Goal: Information Seeking & Learning: Learn about a topic

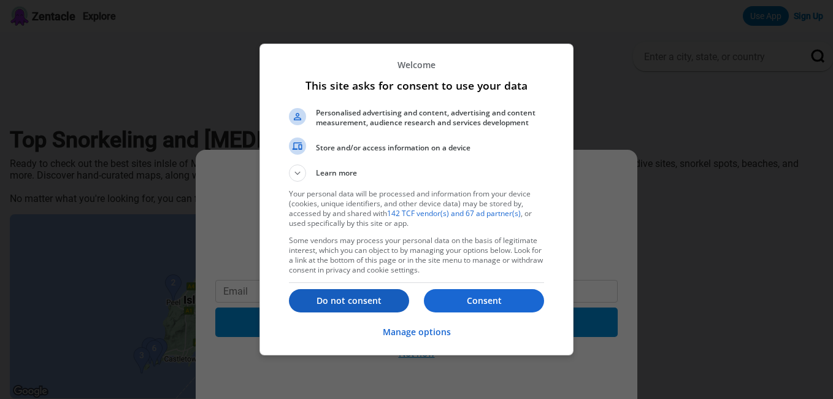
click at [373, 299] on p "Do not consent" at bounding box center [349, 300] width 120 height 12
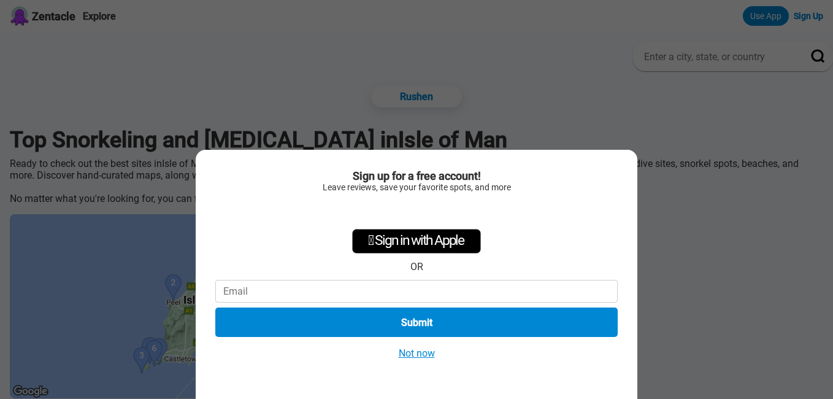
click at [677, 116] on div "Sign up for a free account! Leave reviews, save your favorite spots, and more …" at bounding box center [416, 199] width 833 height 399
click at [423, 352] on button "Not now" at bounding box center [417, 353] width 44 height 13
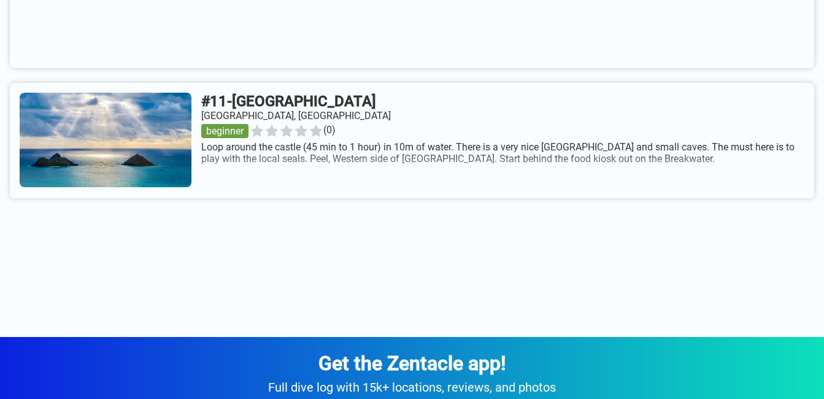
scroll to position [2034, 0]
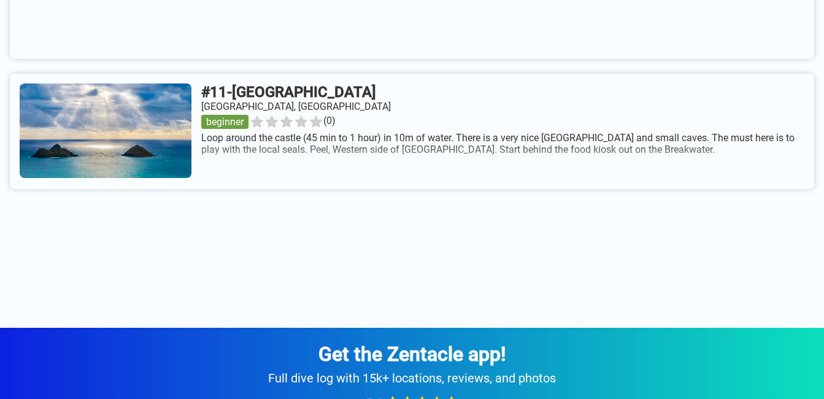
click at [442, 104] on link at bounding box center [412, 131] width 804 height 115
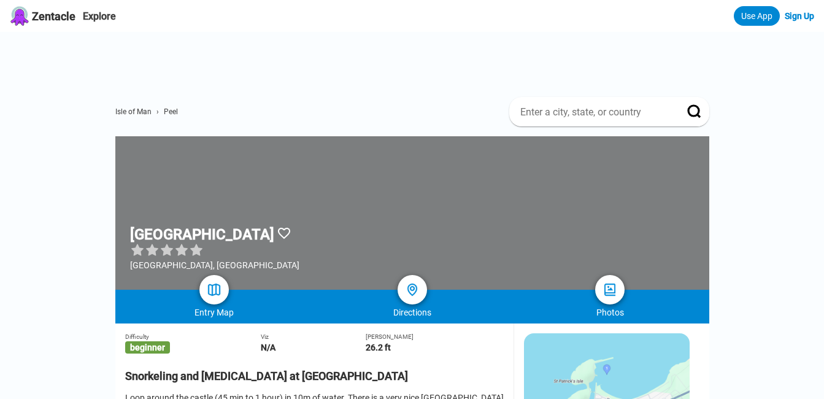
drag, startPoint x: 316, startPoint y: 233, endPoint x: 131, endPoint y: 238, distance: 185.4
click at [131, 238] on h1 "[GEOGRAPHIC_DATA]" at bounding box center [202, 234] width 144 height 17
copy h1 "[GEOGRAPHIC_DATA]"
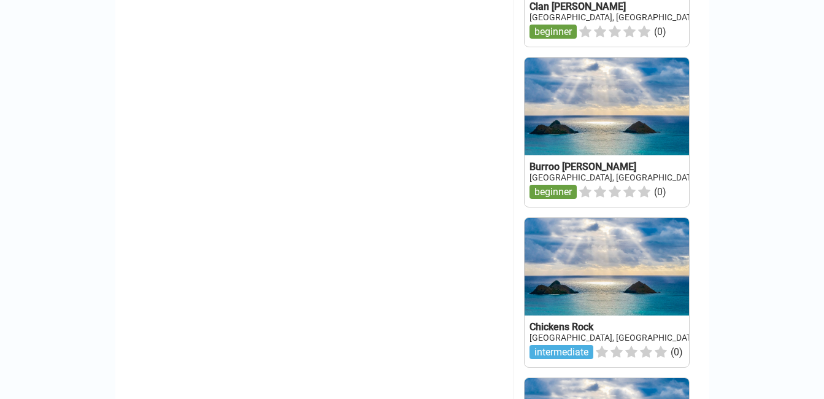
scroll to position [1524, 0]
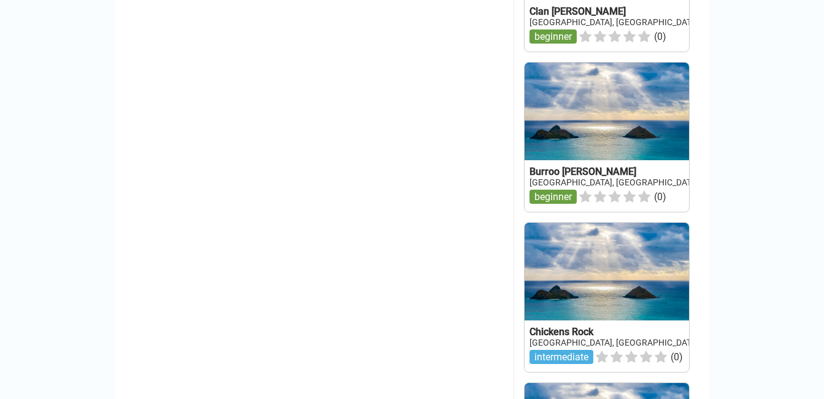
click at [568, 193] on link at bounding box center [607, 137] width 164 height 149
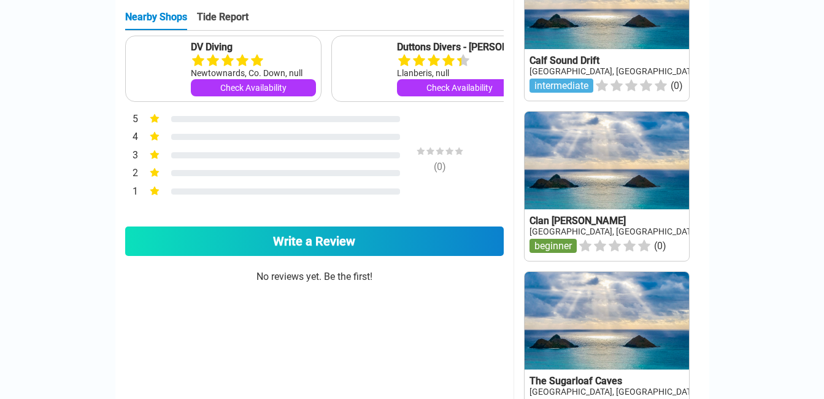
scroll to position [688, 0]
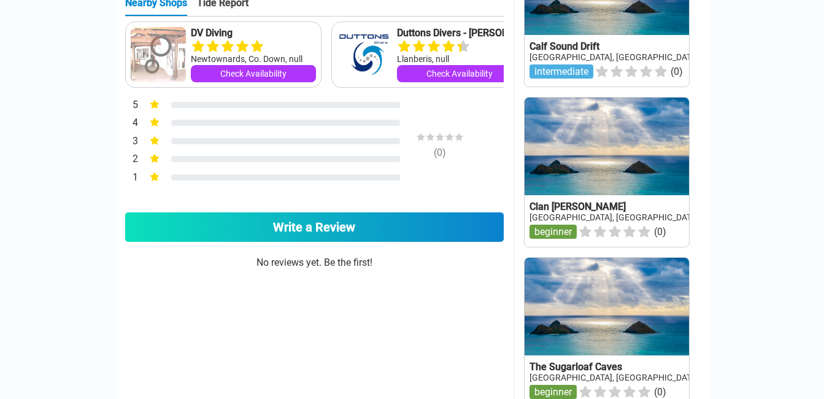
click at [587, 214] on link at bounding box center [607, 172] width 164 height 149
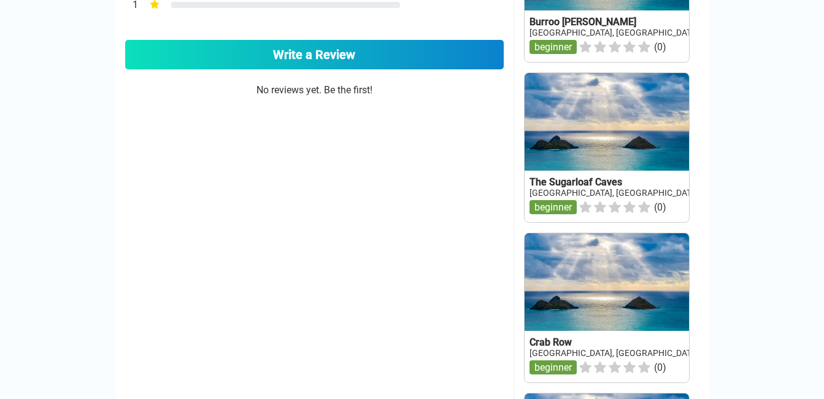
scroll to position [891, 0]
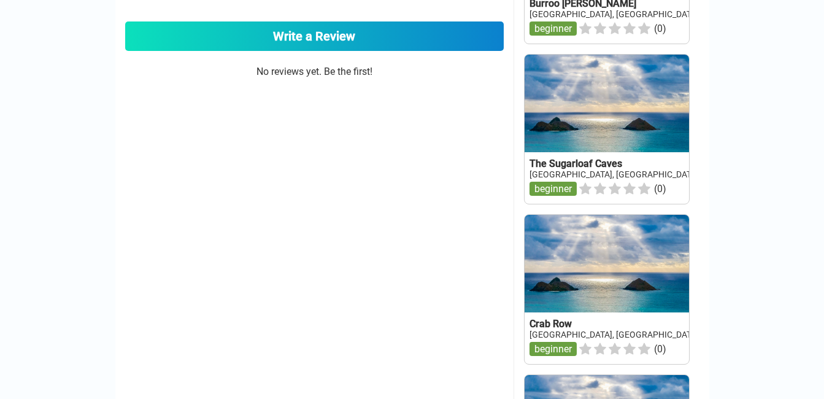
click at [572, 171] on link at bounding box center [607, 129] width 164 height 149
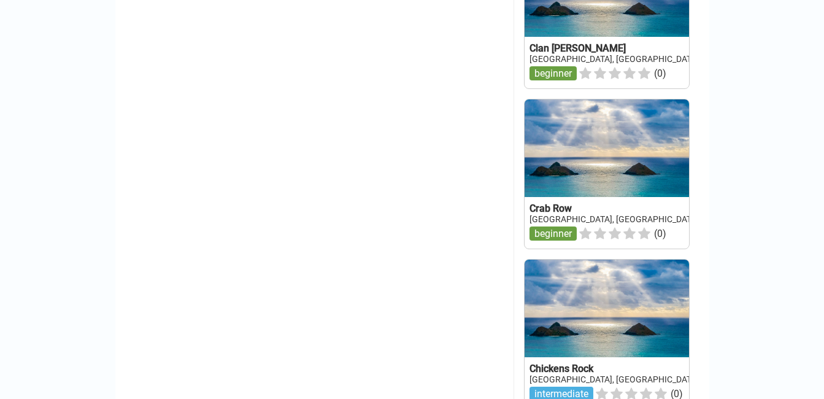
scroll to position [1053, 0]
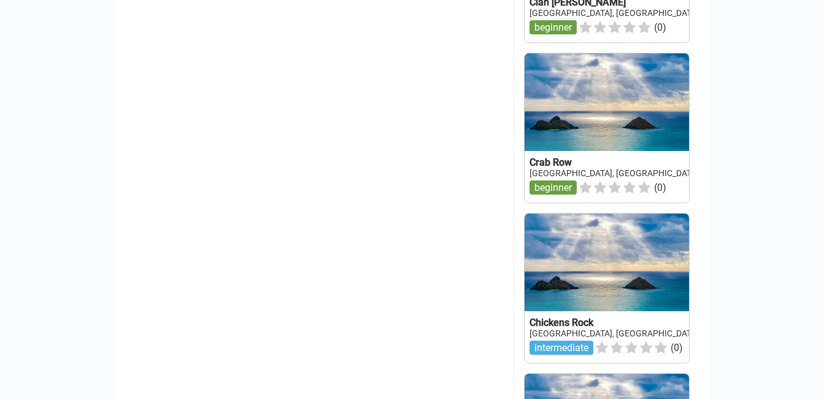
click at [567, 178] on link at bounding box center [607, 127] width 164 height 149
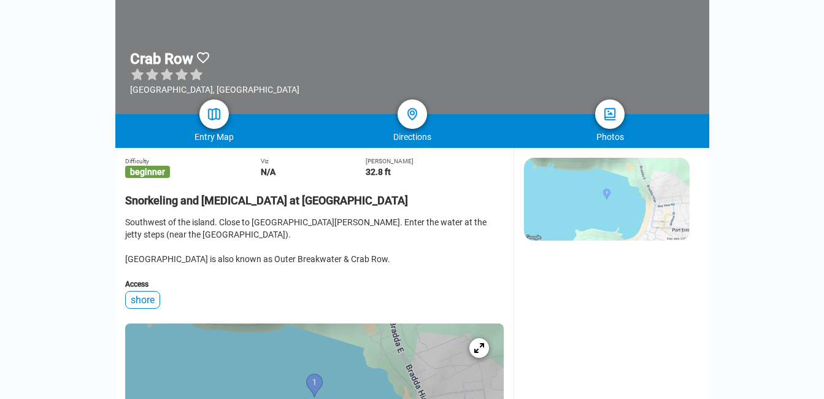
scroll to position [166, 0]
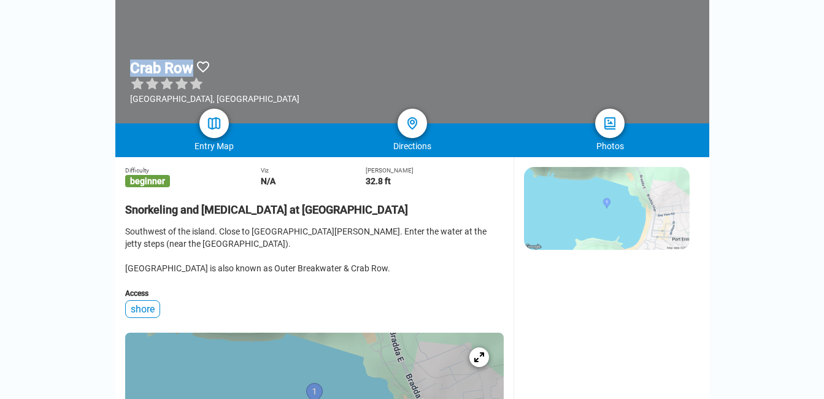
drag, startPoint x: 195, startPoint y: 66, endPoint x: 131, endPoint y: 70, distance: 64.6
click at [131, 70] on h1 "Crab Row" at bounding box center [161, 68] width 63 height 17
copy h1 "Crab Row"
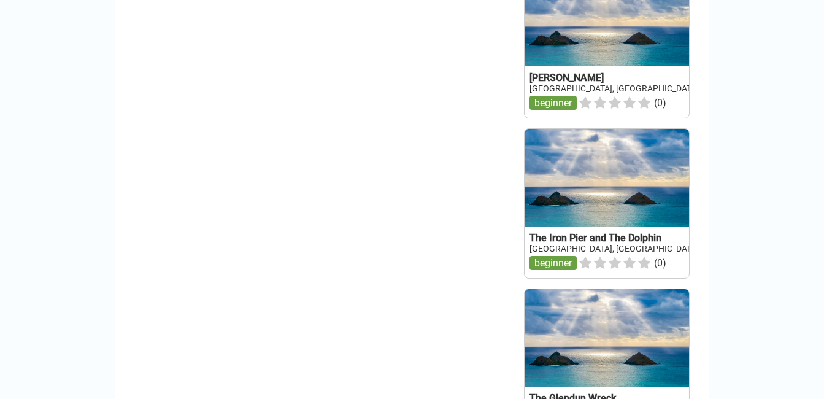
scroll to position [1769, 0]
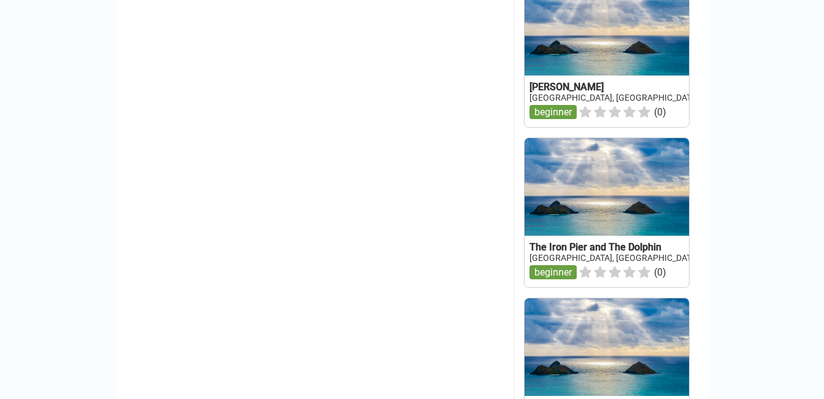
click at [567, 114] on link at bounding box center [607, 52] width 164 height 149
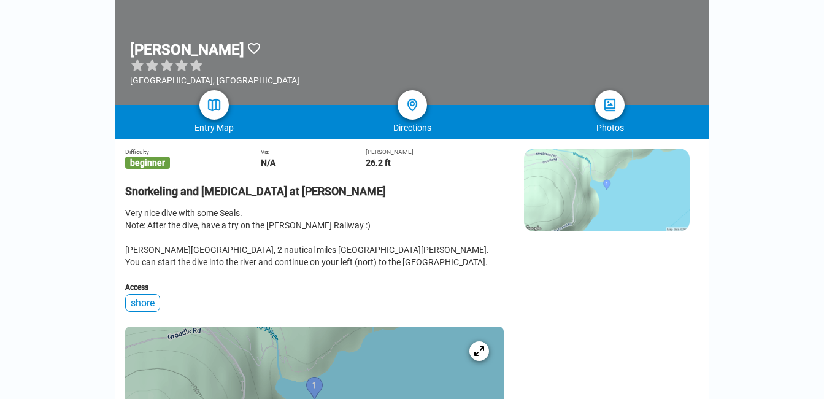
scroll to position [180, 0]
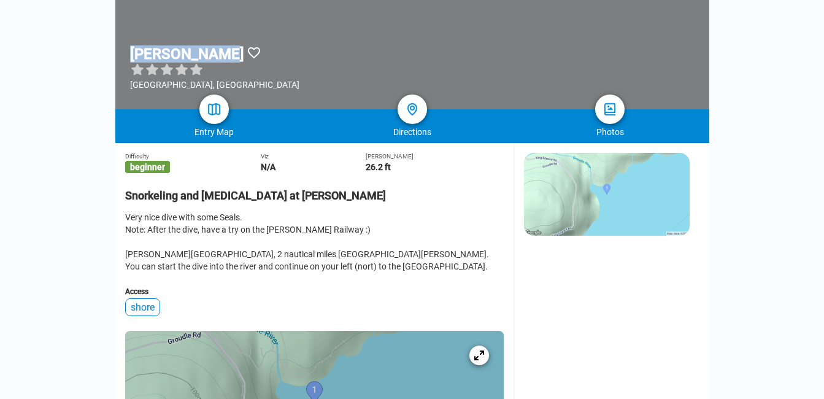
drag, startPoint x: 219, startPoint y: 52, endPoint x: 130, endPoint y: 59, distance: 89.3
click at [130, 59] on h1 "[PERSON_NAME]" at bounding box center [187, 53] width 114 height 17
copy h1 "[PERSON_NAME]"
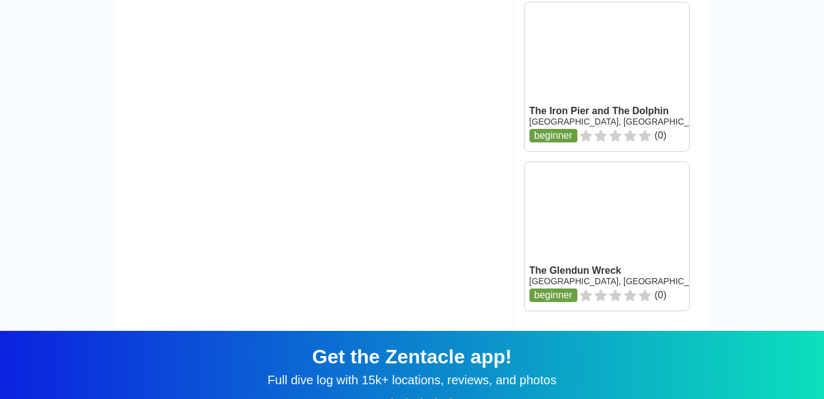
scroll to position [1916, 0]
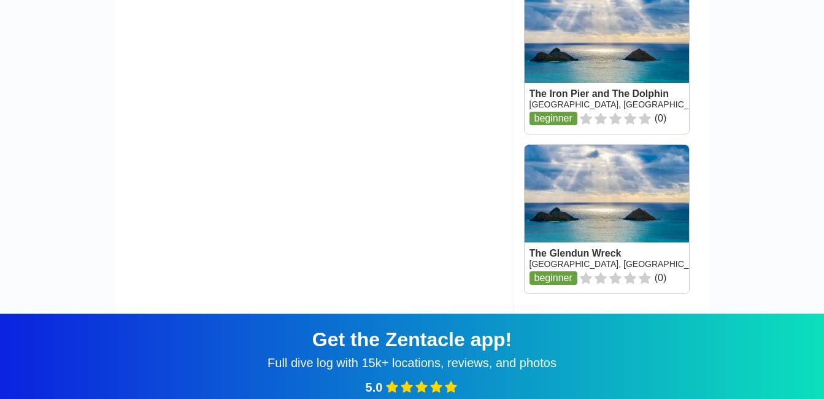
click at [598, 129] on link at bounding box center [607, 59] width 164 height 148
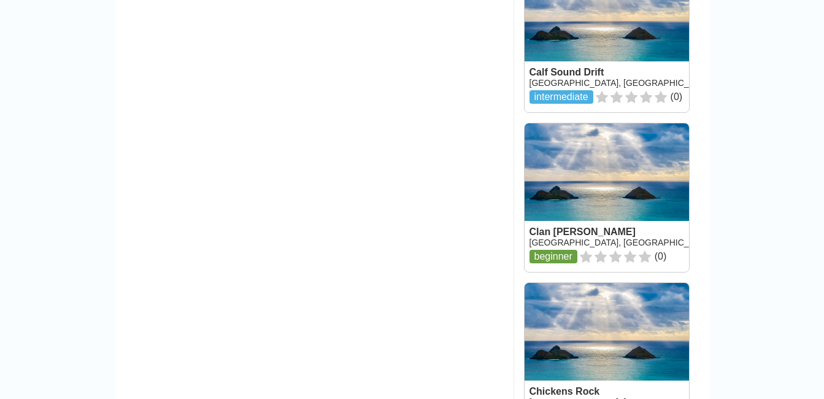
scroll to position [1738, 0]
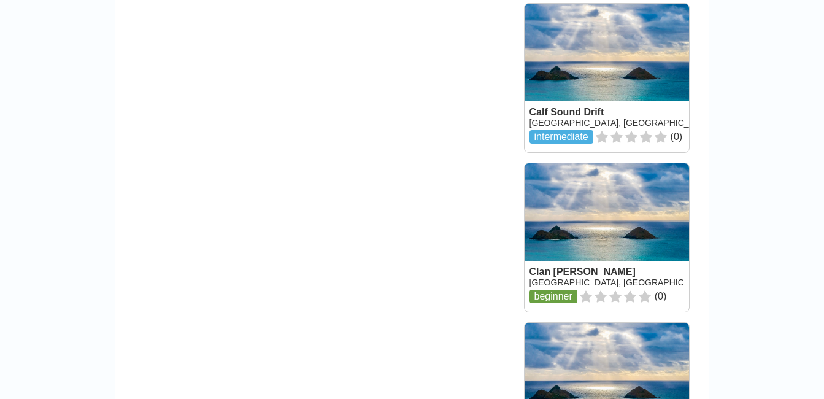
click at [570, 307] on link at bounding box center [607, 237] width 164 height 148
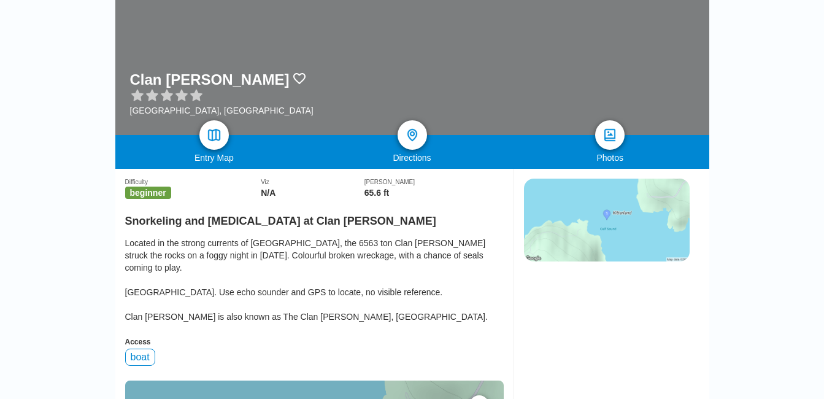
scroll to position [145, 0]
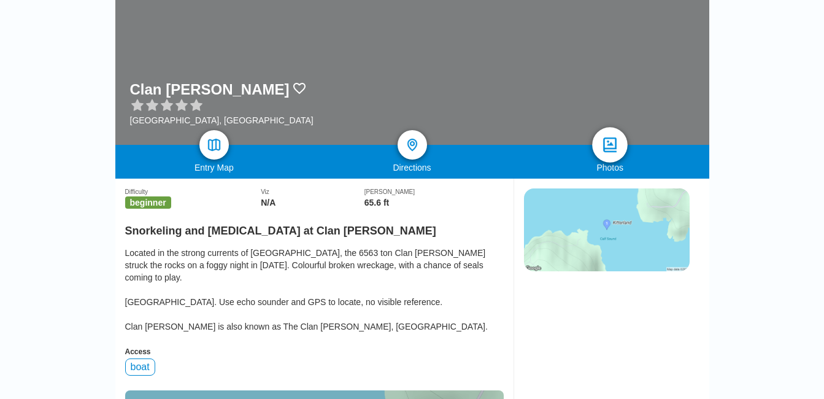
click at [607, 139] on img at bounding box center [610, 145] width 18 height 18
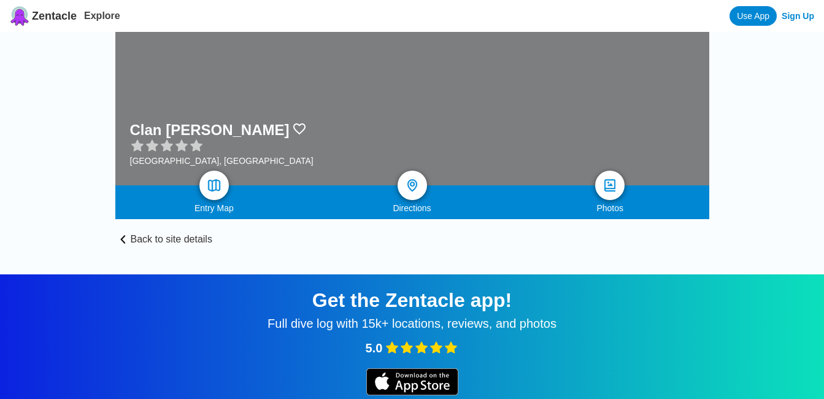
click at [190, 239] on link "Back to site details" at bounding box center [412, 232] width 594 height 26
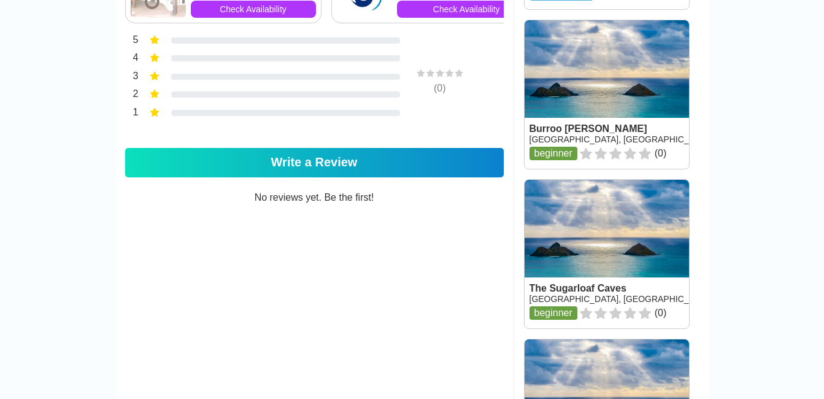
scroll to position [773, 0]
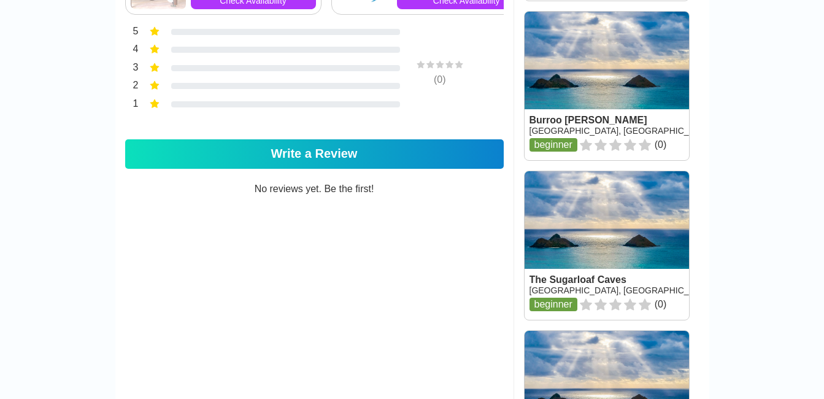
click at [570, 126] on link at bounding box center [607, 86] width 164 height 148
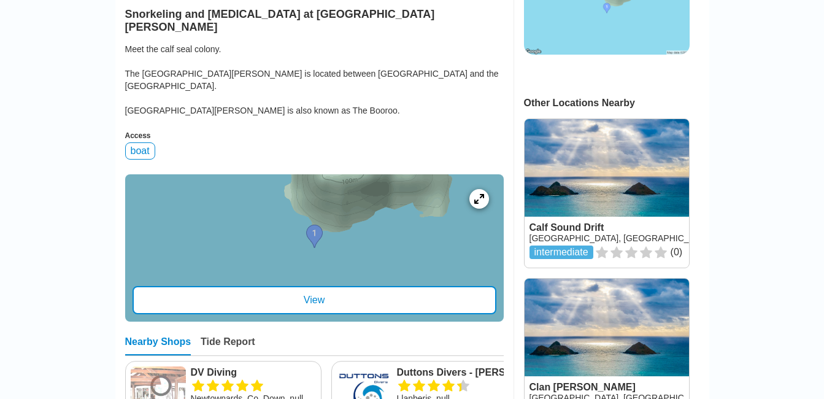
scroll to position [365, 0]
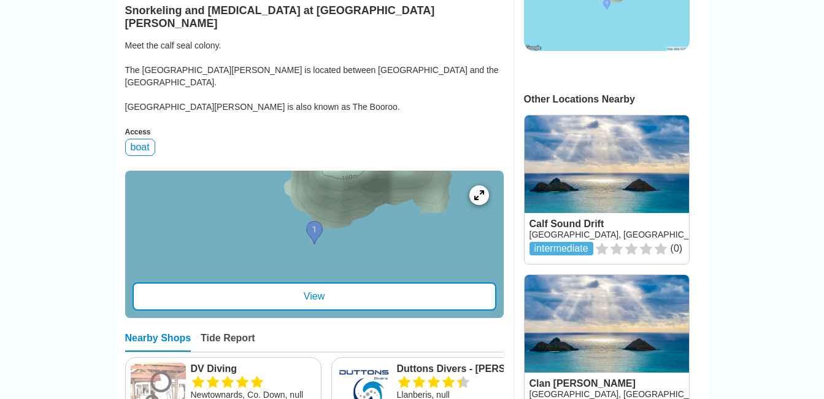
click at [315, 282] on div "View" at bounding box center [315, 296] width 364 height 28
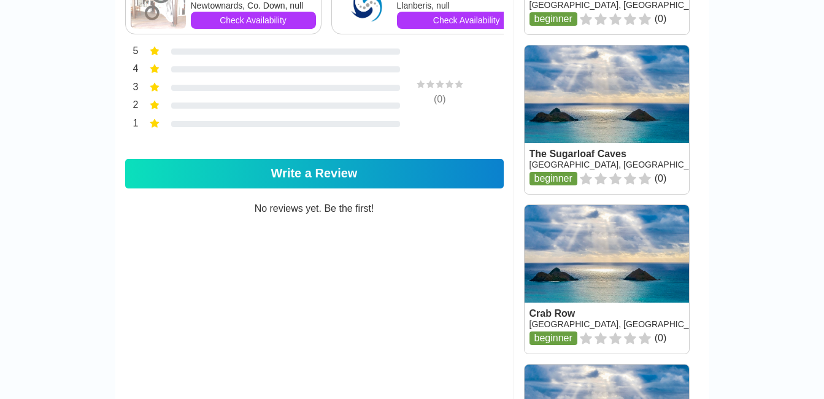
scroll to position [762, 0]
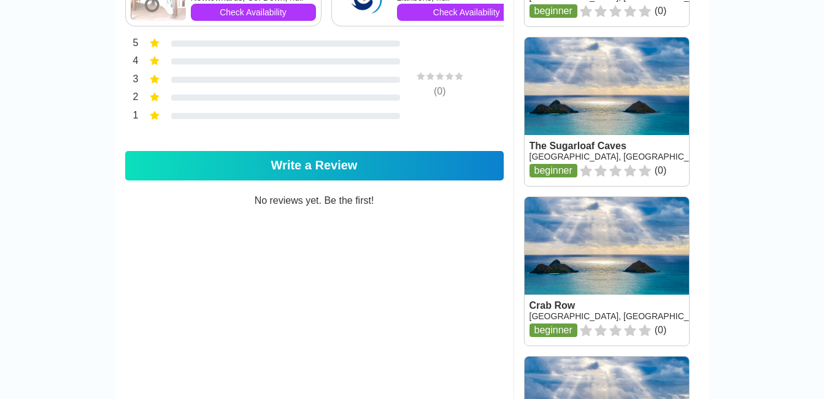
click at [586, 155] on link at bounding box center [607, 111] width 164 height 148
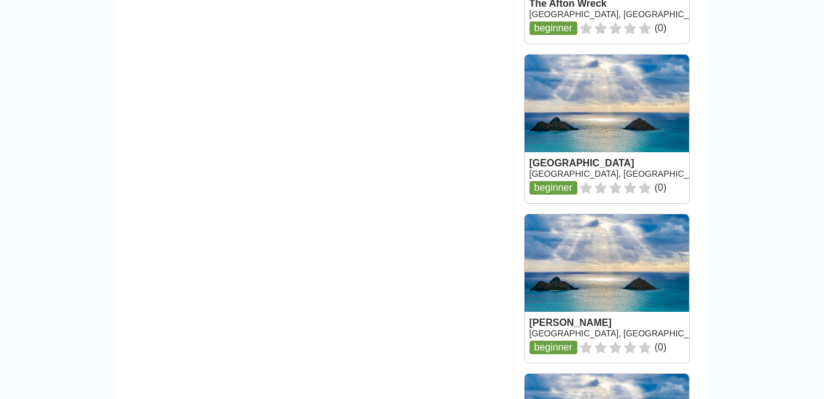
scroll to position [1536, 0]
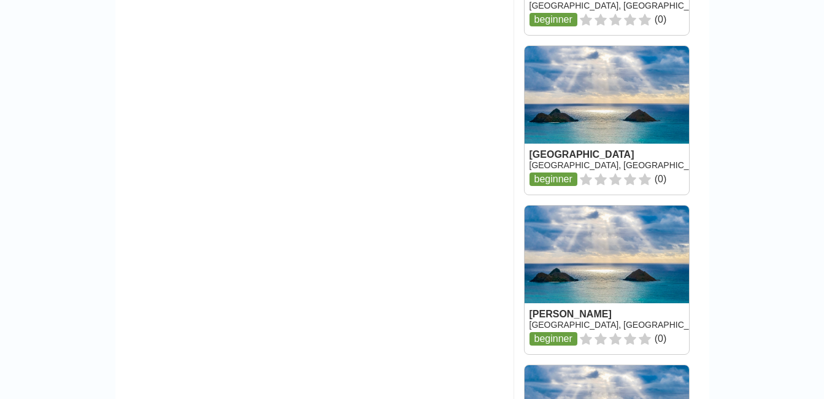
click at [599, 183] on link at bounding box center [607, 120] width 164 height 148
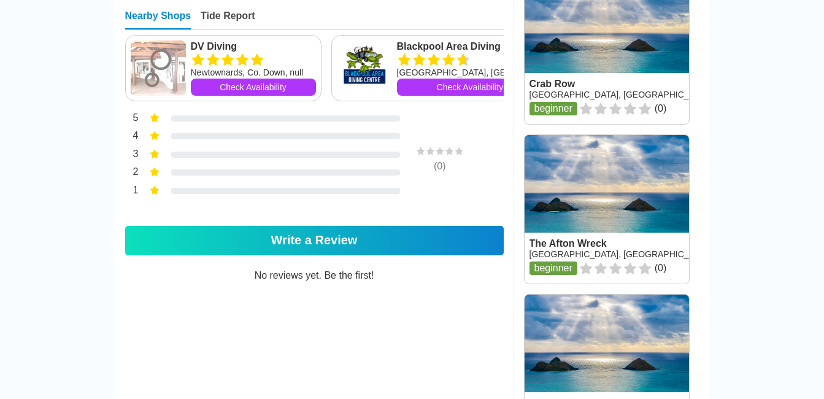
scroll to position [645, 0]
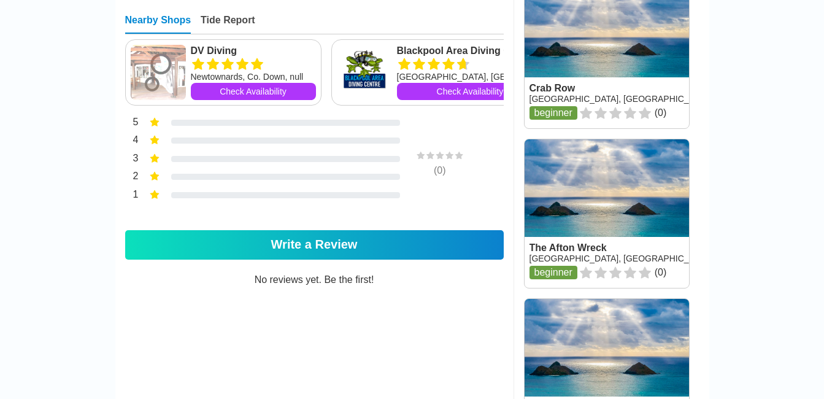
click at [560, 89] on link at bounding box center [607, 54] width 164 height 148
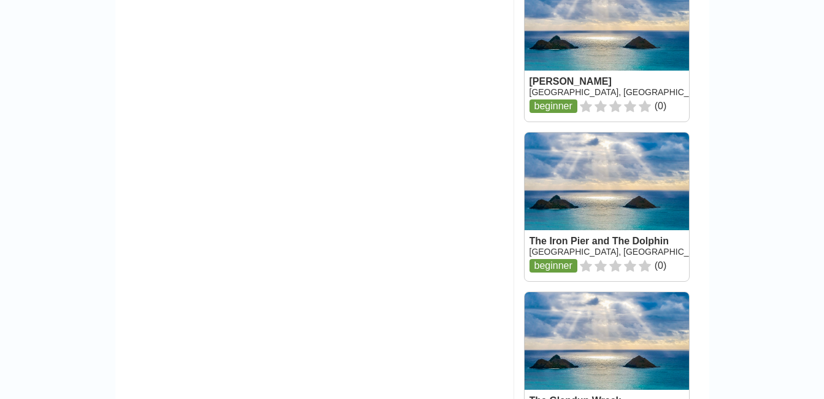
scroll to position [1782, 0]
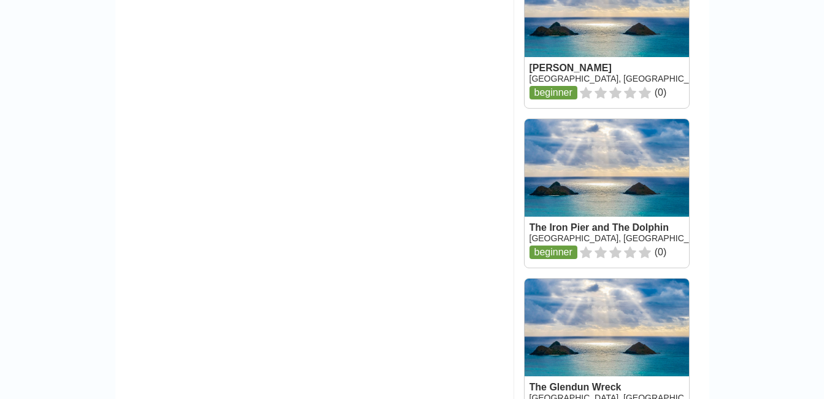
click at [576, 99] on link at bounding box center [607, 34] width 164 height 148
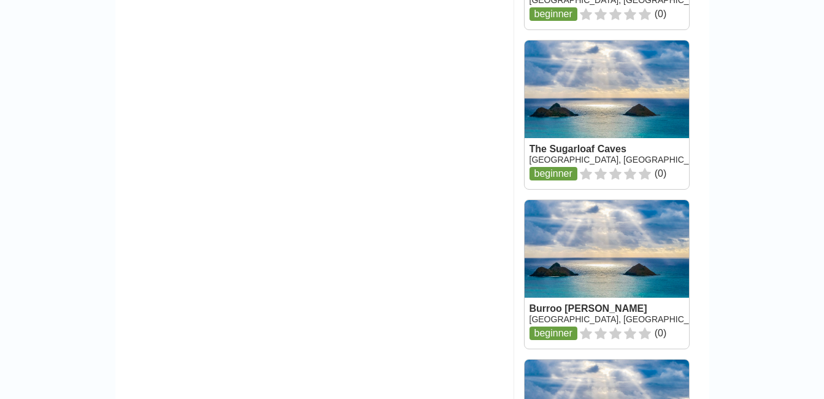
scroll to position [1077, 0]
